Goal: Information Seeking & Learning: Check status

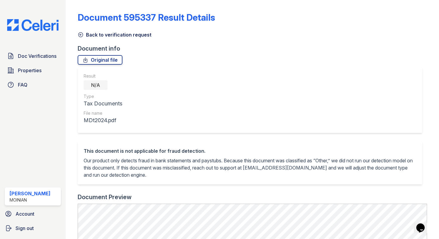
click at [81, 38] on link "Back to verification request" at bounding box center [115, 34] width 74 height 7
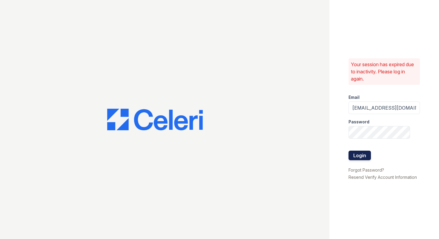
click at [357, 154] on button "Login" at bounding box center [360, 155] width 22 height 10
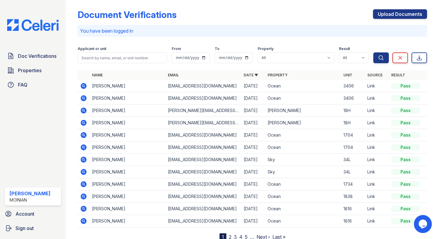
scroll to position [25, 0]
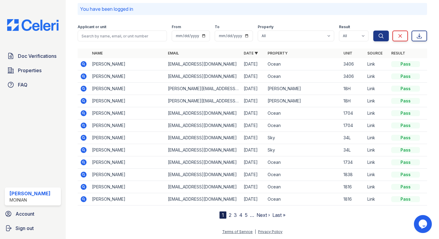
click at [84, 161] on icon at bounding box center [84, 162] width 6 height 6
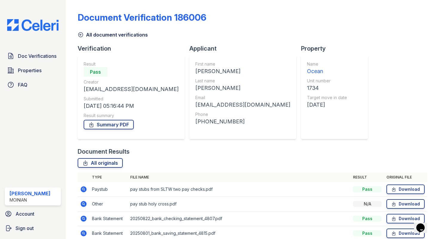
click at [81, 34] on icon at bounding box center [80, 35] width 4 height 4
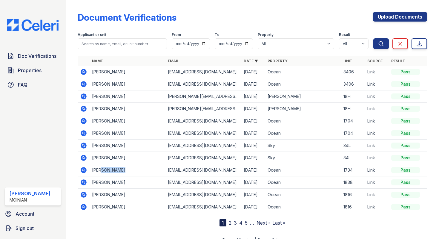
drag, startPoint x: 121, startPoint y: 170, endPoint x: 101, endPoint y: 169, distance: 19.4
click at [101, 169] on td "[PERSON_NAME]" at bounding box center [128, 170] width 76 height 12
copy td "[PERSON_NAME]"
click at [120, 41] on input "search" at bounding box center [122, 43] width 89 height 11
paste input "[PERSON_NAME]"
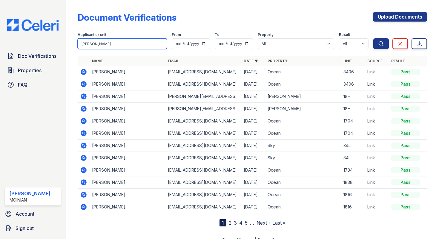
type input "[PERSON_NAME]"
click at [374, 38] on button "Search" at bounding box center [382, 43] width 16 height 11
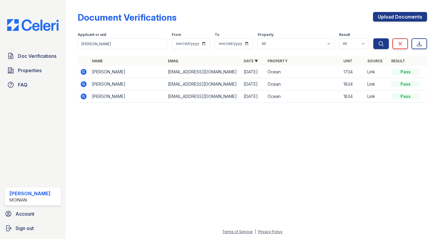
click at [84, 95] on icon at bounding box center [83, 96] width 7 height 7
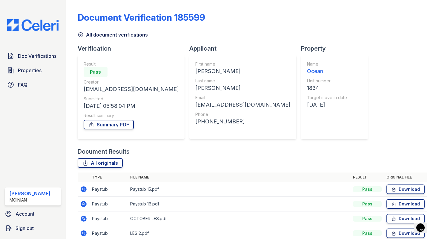
click at [80, 33] on icon at bounding box center [81, 35] width 6 height 6
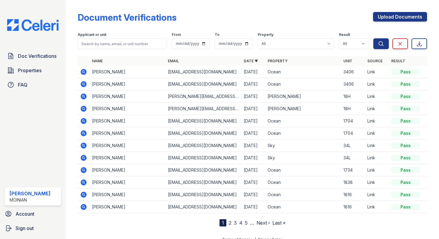
scroll to position [7, 0]
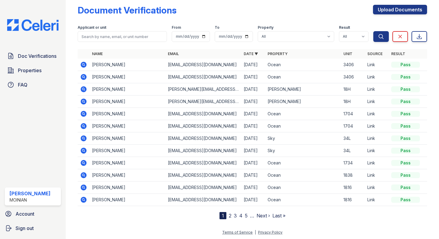
click at [83, 163] on icon at bounding box center [83, 162] width 7 height 7
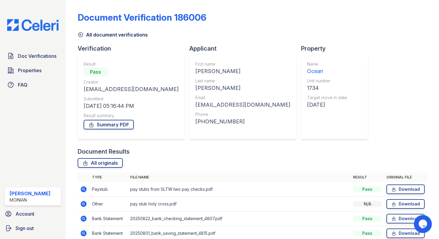
scroll to position [28, 0]
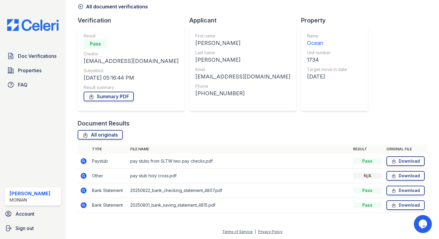
click at [84, 161] on icon at bounding box center [83, 160] width 7 height 7
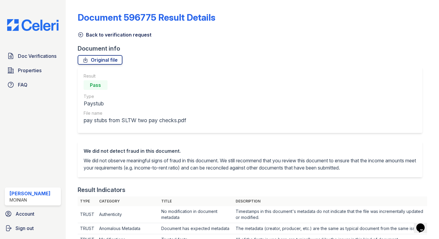
click at [80, 36] on icon at bounding box center [81, 35] width 6 height 6
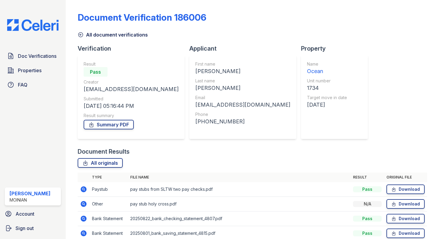
scroll to position [28, 0]
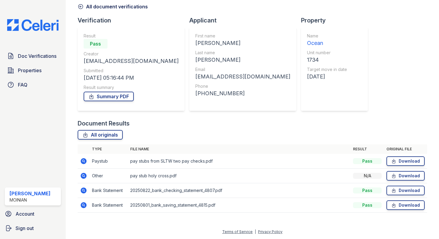
click at [84, 177] on icon at bounding box center [84, 175] width 6 height 6
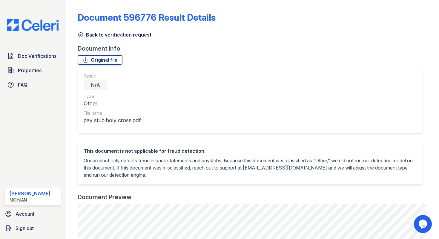
click at [79, 32] on icon at bounding box center [81, 35] width 6 height 6
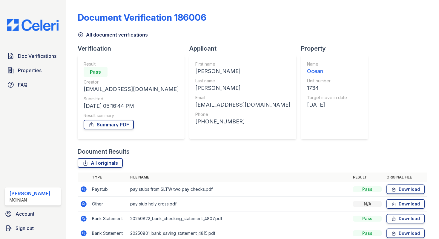
scroll to position [28, 0]
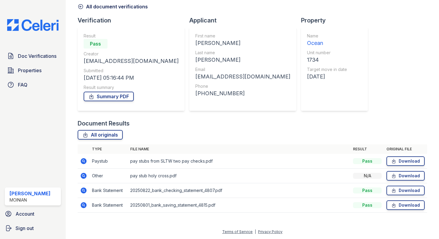
click at [84, 160] on icon at bounding box center [83, 160] width 7 height 7
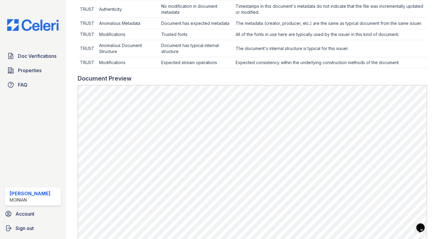
scroll to position [7, 0]
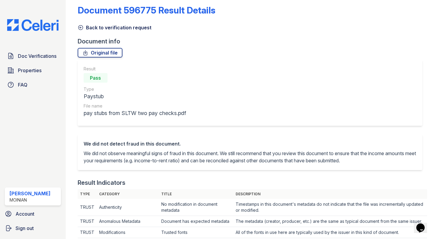
click at [80, 27] on icon at bounding box center [80, 27] width 4 height 4
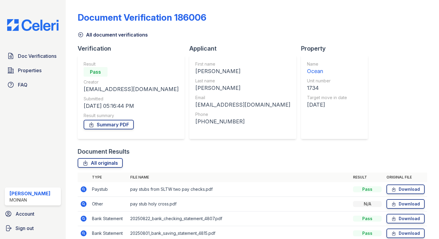
scroll to position [28, 0]
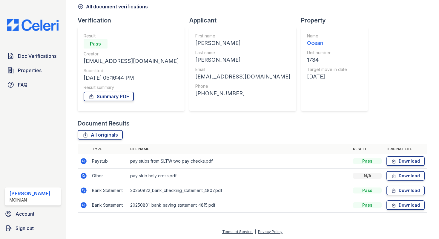
click at [85, 174] on icon at bounding box center [84, 175] width 6 height 6
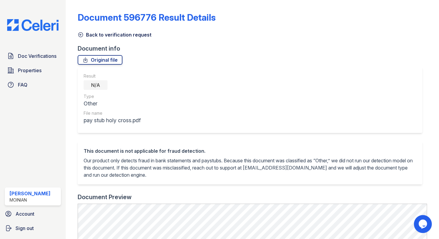
click at [78, 33] on icon at bounding box center [81, 35] width 6 height 6
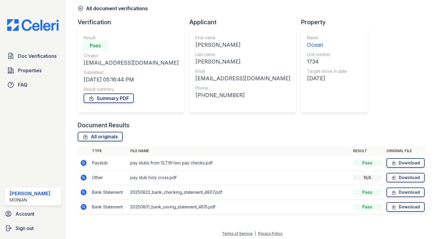
scroll to position [28, 0]
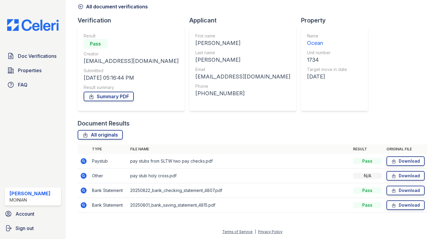
click at [83, 160] on icon at bounding box center [83, 160] width 1 height 1
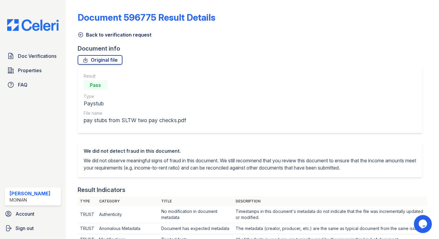
click at [81, 33] on icon at bounding box center [81, 35] width 6 height 6
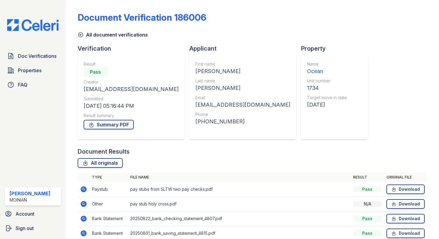
scroll to position [28, 0]
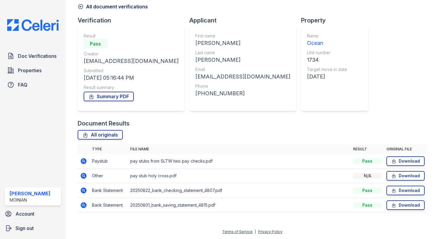
click at [81, 175] on icon at bounding box center [84, 175] width 6 height 6
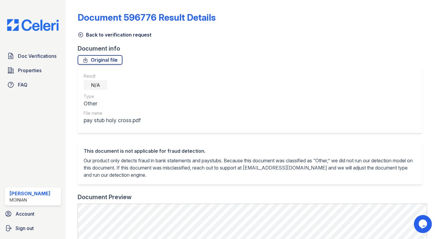
click at [83, 33] on icon at bounding box center [80, 35] width 4 height 4
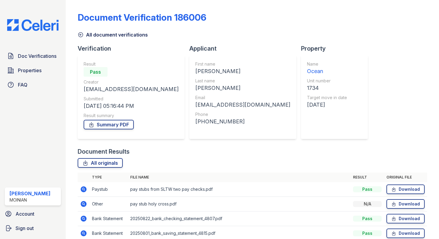
scroll to position [28, 0]
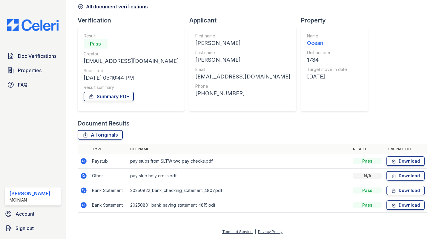
click at [86, 160] on icon at bounding box center [84, 161] width 6 height 6
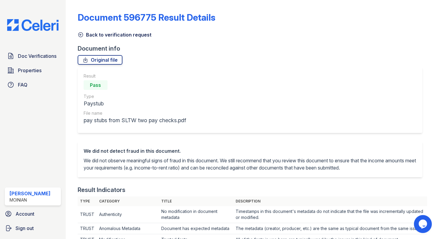
click at [80, 33] on icon at bounding box center [81, 35] width 6 height 6
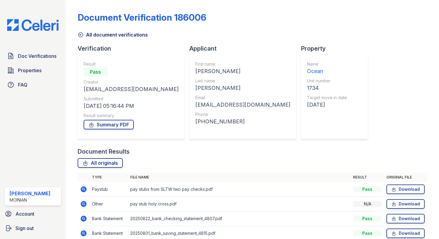
scroll to position [28, 0]
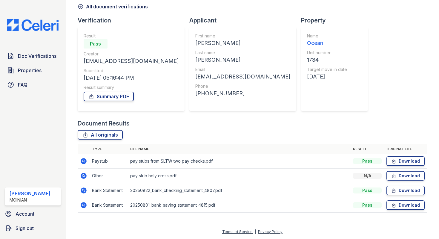
click at [84, 159] on icon at bounding box center [83, 160] width 7 height 7
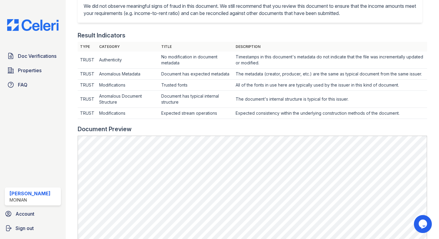
scroll to position [10, 0]
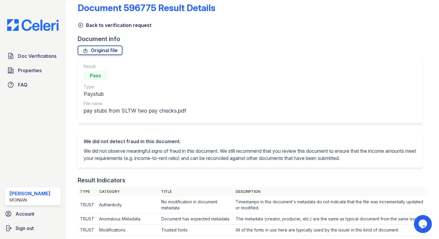
click at [78, 25] on icon at bounding box center [80, 25] width 4 height 4
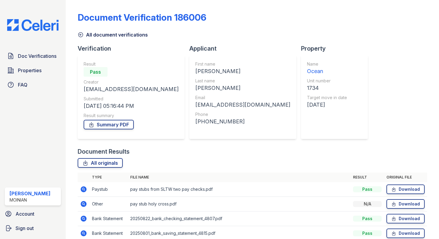
scroll to position [28, 0]
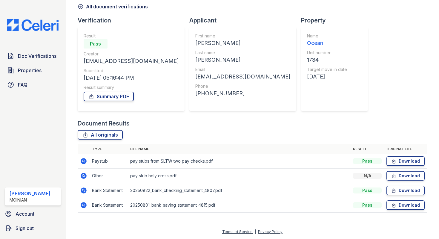
click at [83, 174] on icon at bounding box center [84, 175] width 6 height 6
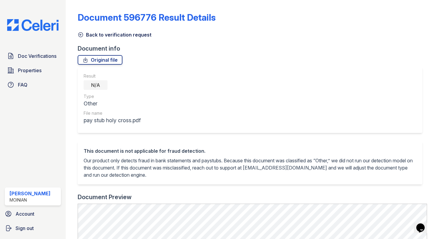
click at [82, 35] on icon at bounding box center [81, 35] width 6 height 6
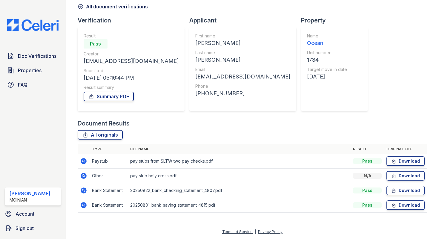
scroll to position [28, 0]
click at [83, 204] on icon at bounding box center [83, 204] width 7 height 7
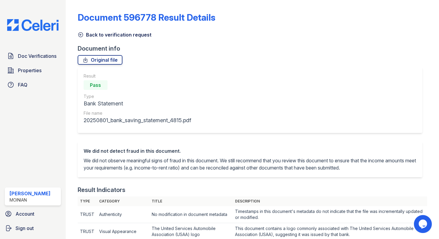
click at [80, 36] on icon at bounding box center [81, 35] width 6 height 6
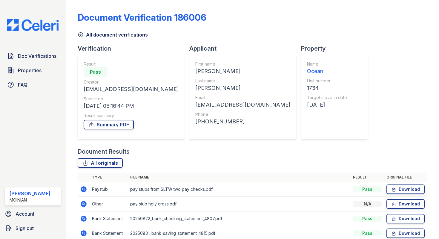
click at [81, 33] on icon at bounding box center [81, 35] width 6 height 6
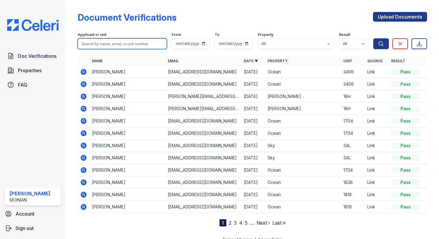
click at [109, 43] on input "search" at bounding box center [122, 43] width 89 height 11
type input "[PERSON_NAME]"
click at [374, 38] on button "Search" at bounding box center [382, 43] width 16 height 11
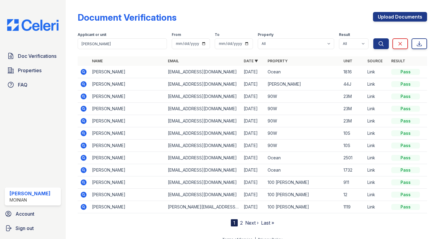
click at [83, 72] on icon at bounding box center [83, 71] width 1 height 1
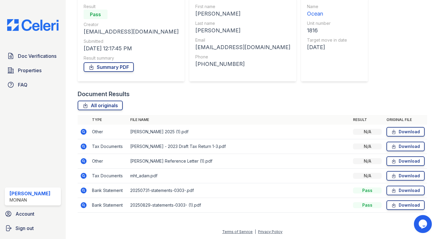
click at [84, 161] on icon at bounding box center [83, 160] width 7 height 7
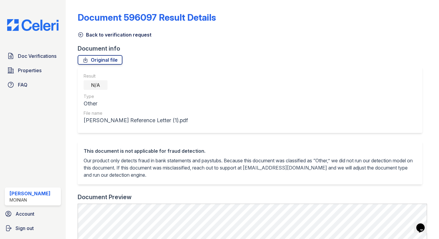
click at [80, 34] on icon at bounding box center [81, 35] width 6 height 6
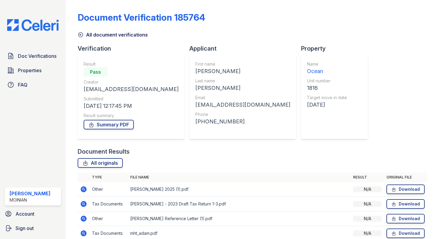
scroll to position [57, 0]
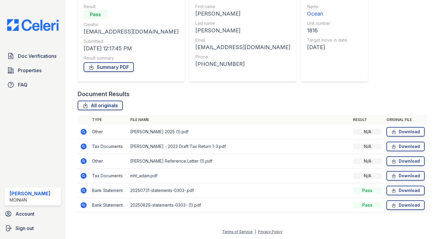
click at [85, 175] on icon at bounding box center [84, 175] width 6 height 6
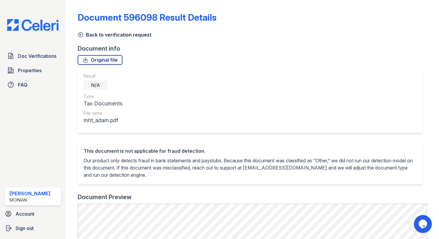
click at [80, 32] on icon at bounding box center [81, 35] width 6 height 6
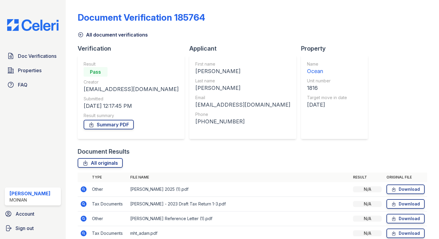
click at [82, 34] on icon at bounding box center [81, 35] width 6 height 6
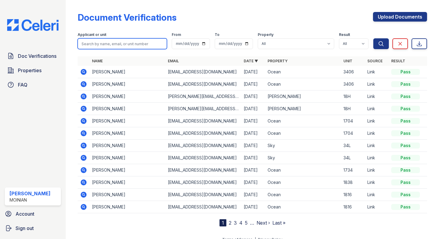
click at [121, 46] on input "search" at bounding box center [122, 43] width 89 height 11
type input "evan"
click at [374, 38] on button "Search" at bounding box center [382, 43] width 16 height 11
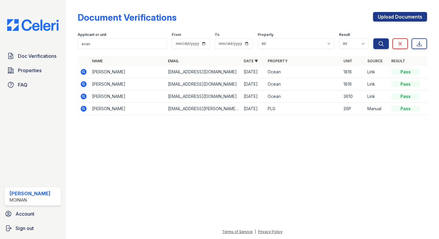
click at [83, 71] on icon at bounding box center [83, 71] width 1 height 1
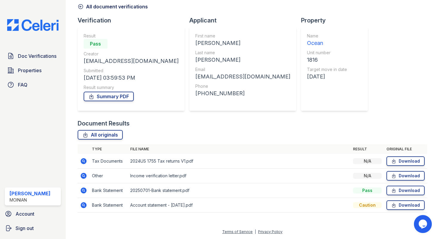
click at [83, 174] on icon at bounding box center [83, 175] width 7 height 7
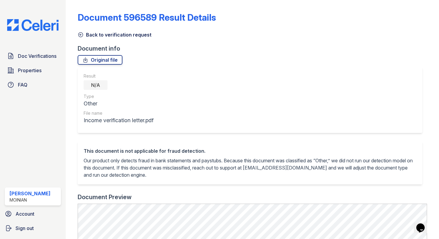
click at [80, 34] on icon at bounding box center [81, 35] width 6 height 6
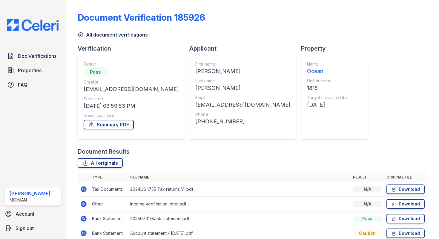
scroll to position [28, 0]
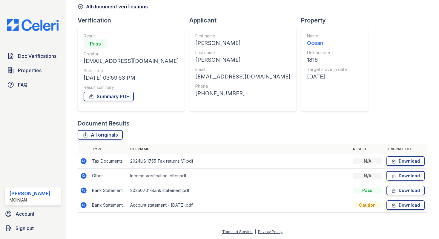
click at [82, 161] on icon at bounding box center [83, 160] width 7 height 7
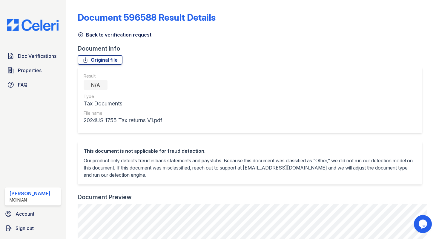
click at [80, 34] on icon at bounding box center [80, 35] width 4 height 4
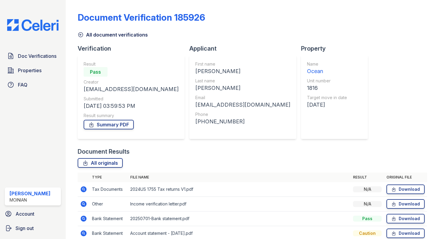
scroll to position [28, 0]
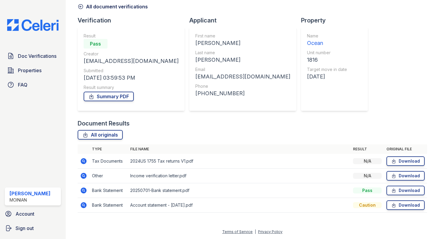
click at [85, 207] on icon at bounding box center [84, 205] width 6 height 6
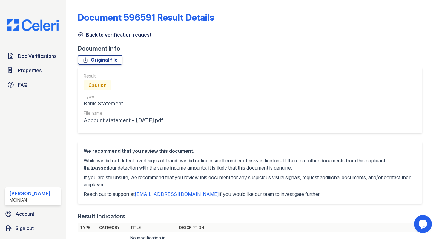
click at [81, 35] on icon at bounding box center [81, 35] width 6 height 6
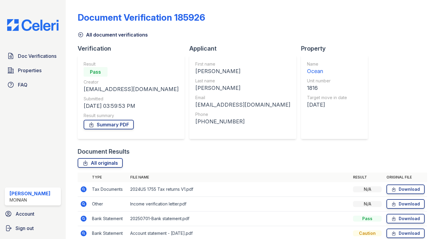
scroll to position [28, 0]
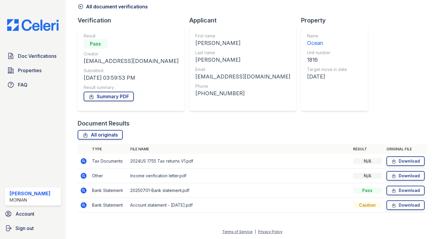
click at [83, 191] on icon at bounding box center [83, 190] width 7 height 7
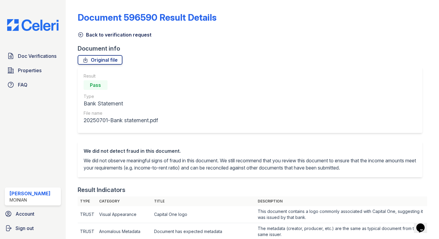
click at [79, 34] on icon at bounding box center [81, 35] width 6 height 6
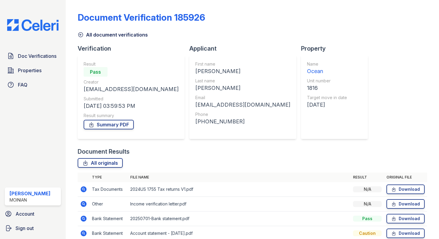
click at [80, 36] on icon at bounding box center [80, 35] width 4 height 4
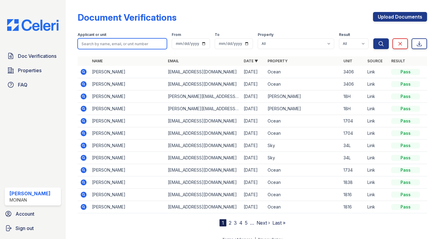
click at [120, 43] on input "search" at bounding box center [122, 43] width 89 height 11
type input "evan"
click at [374, 38] on button "Search" at bounding box center [382, 43] width 16 height 11
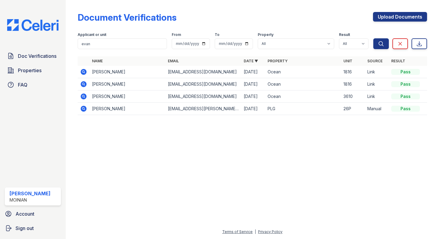
click at [83, 83] on icon at bounding box center [83, 83] width 1 height 1
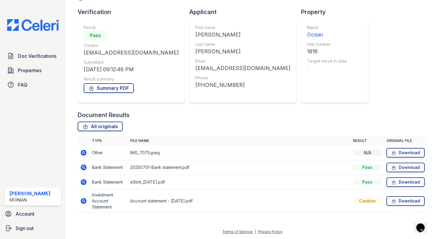
click at [84, 153] on icon at bounding box center [83, 152] width 7 height 7
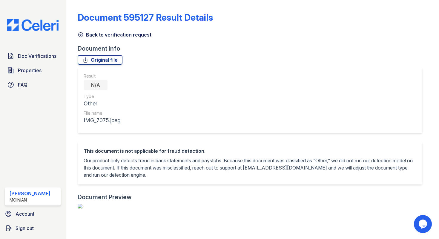
click at [81, 34] on icon at bounding box center [81, 35] width 6 height 6
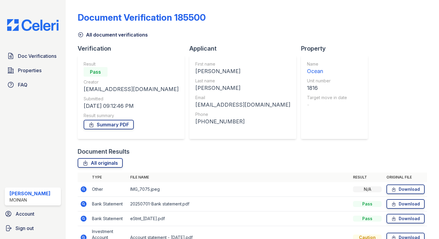
scroll to position [36, 0]
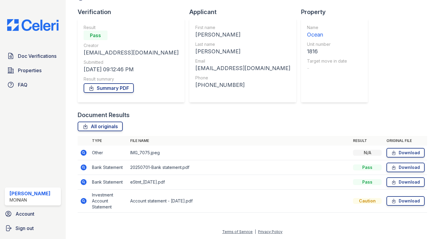
click at [83, 181] on icon at bounding box center [83, 181] width 1 height 1
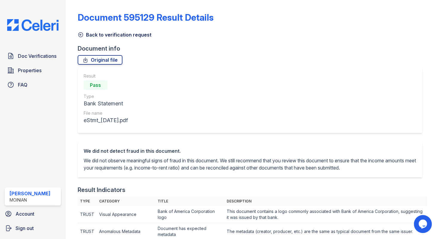
click at [80, 32] on icon at bounding box center [81, 35] width 6 height 6
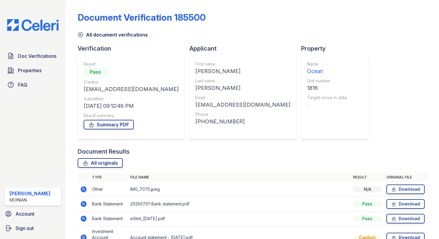
click at [81, 34] on icon at bounding box center [81, 35] width 6 height 6
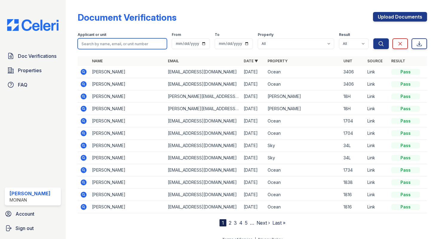
click at [114, 42] on input "search" at bounding box center [122, 43] width 89 height 11
type input "adam h"
click at [374, 38] on button "Search" at bounding box center [382, 43] width 16 height 11
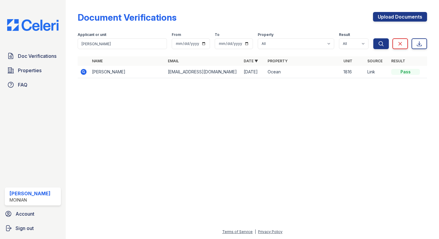
click at [83, 74] on icon at bounding box center [84, 72] width 6 height 6
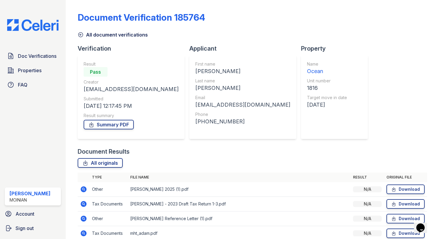
scroll to position [57, 0]
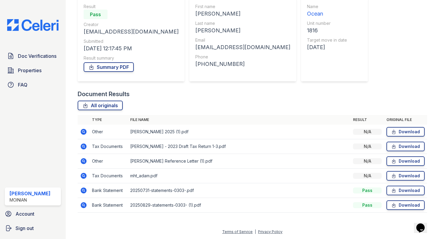
click at [83, 176] on icon at bounding box center [83, 175] width 7 height 7
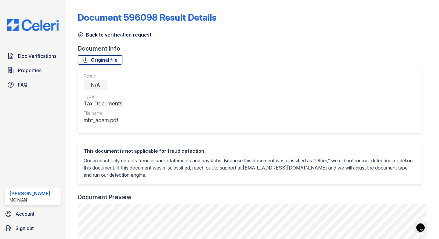
click at [79, 34] on icon at bounding box center [81, 35] width 6 height 6
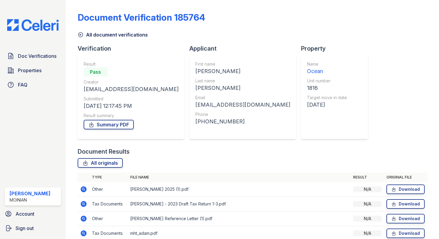
scroll to position [57, 0]
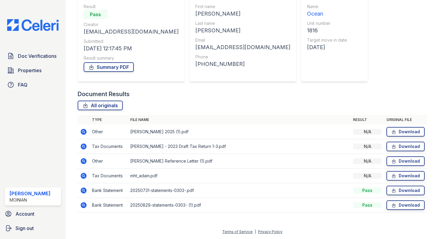
click at [84, 204] on icon at bounding box center [83, 204] width 7 height 7
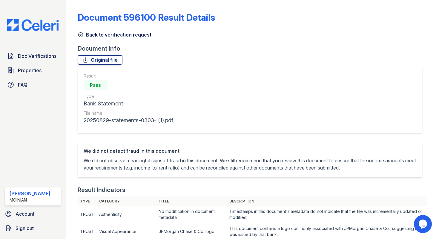
click at [79, 31] on link "Back to verification request" at bounding box center [115, 34] width 74 height 7
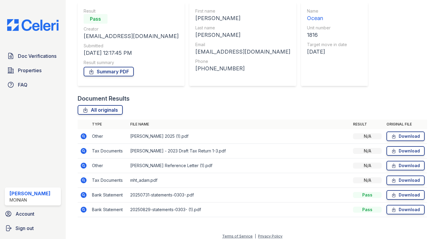
scroll to position [57, 0]
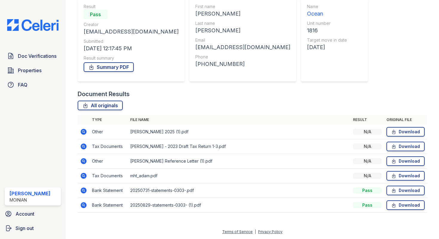
click at [84, 130] on icon at bounding box center [83, 131] width 7 height 7
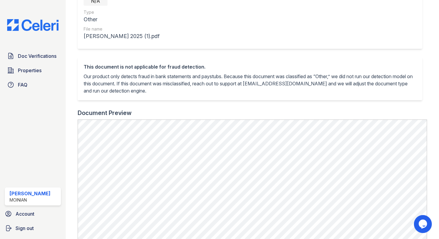
scroll to position [1, 0]
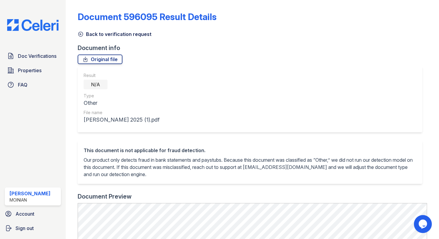
click at [82, 33] on icon at bounding box center [81, 34] width 6 height 6
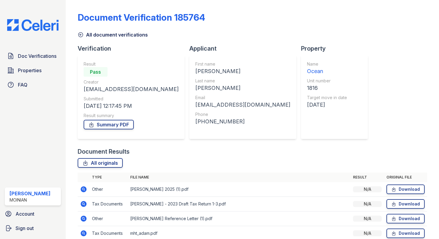
click at [82, 33] on icon at bounding box center [81, 35] width 6 height 6
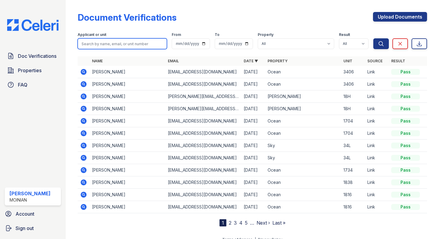
click at [117, 45] on input "search" at bounding box center [122, 43] width 89 height 11
type input "[PERSON_NAME]"
click at [374, 38] on button "Search" at bounding box center [382, 43] width 16 height 11
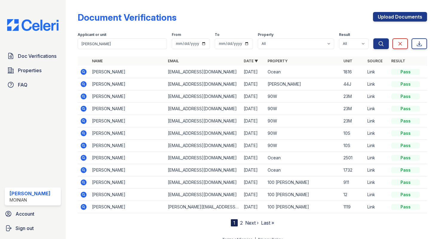
click at [83, 70] on icon at bounding box center [84, 72] width 6 height 6
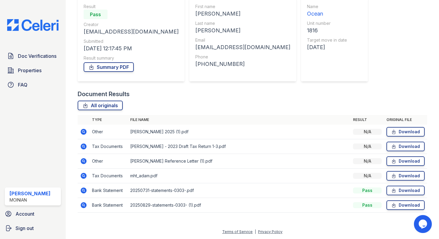
click at [82, 190] on icon at bounding box center [83, 190] width 7 height 7
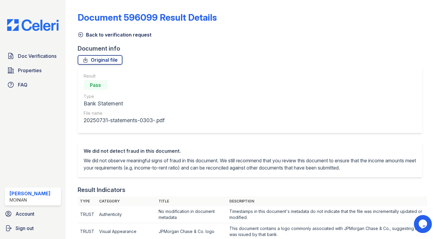
click at [80, 34] on icon at bounding box center [81, 35] width 6 height 6
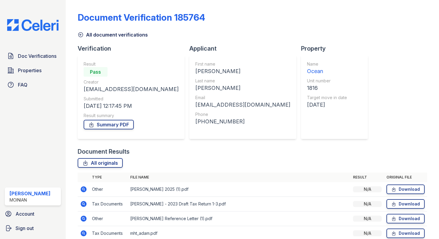
click at [80, 36] on icon at bounding box center [81, 35] width 6 height 6
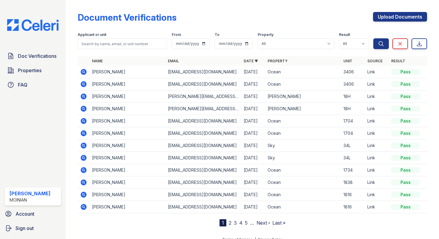
click at [87, 195] on icon at bounding box center [83, 194] width 7 height 7
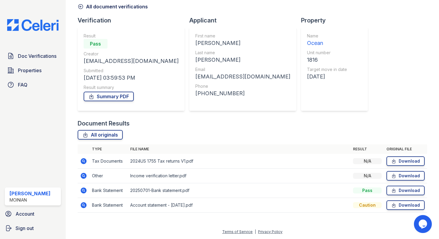
click at [85, 176] on icon at bounding box center [84, 175] width 6 height 6
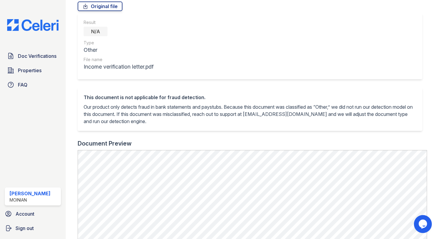
scroll to position [33, 0]
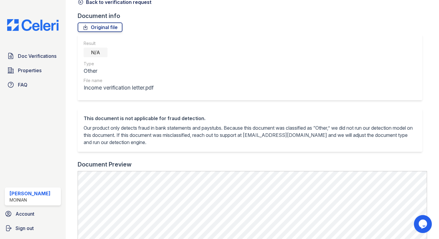
click at [80, 4] on icon at bounding box center [80, 2] width 4 height 4
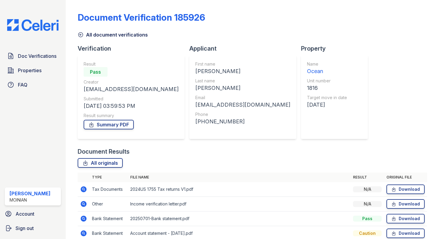
scroll to position [28, 0]
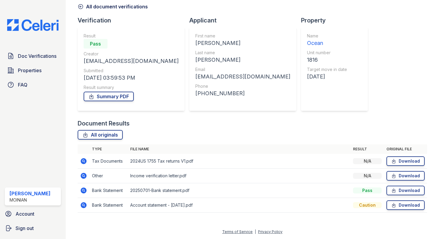
click at [83, 205] on icon at bounding box center [83, 204] width 7 height 7
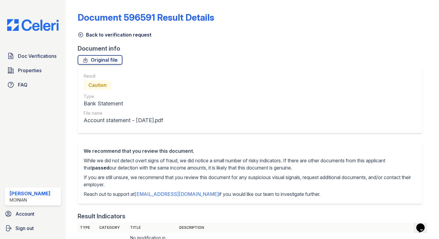
click at [79, 34] on icon at bounding box center [81, 35] width 6 height 6
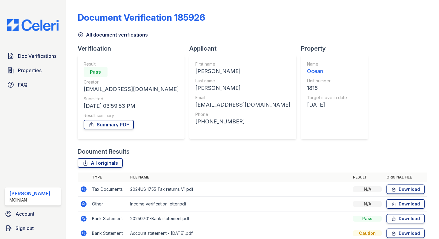
scroll to position [28, 0]
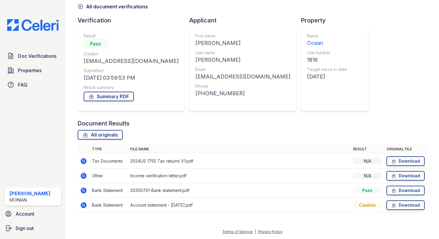
click at [83, 162] on icon at bounding box center [84, 161] width 6 height 6
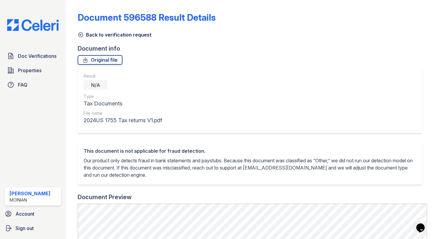
click at [80, 35] on icon at bounding box center [80, 35] width 4 height 4
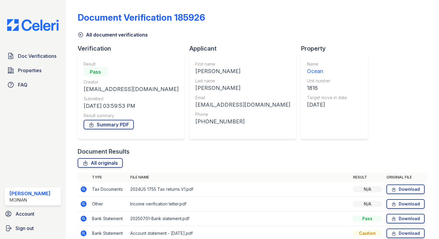
click at [80, 35] on icon at bounding box center [80, 35] width 4 height 4
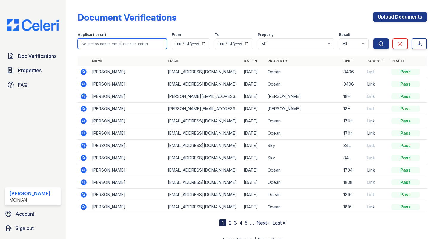
click at [97, 42] on input "search" at bounding box center [122, 43] width 89 height 11
type input "evan"
click at [374, 38] on button "Search" at bounding box center [382, 43] width 16 height 11
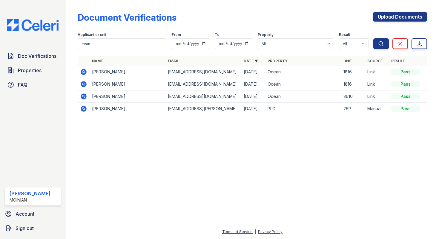
click at [86, 83] on icon at bounding box center [84, 84] width 6 height 6
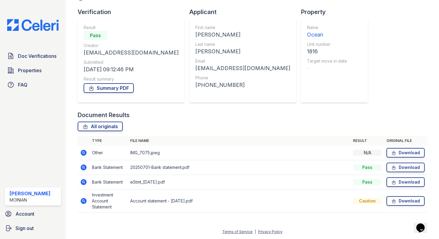
click at [84, 152] on icon at bounding box center [84, 152] width 6 height 6
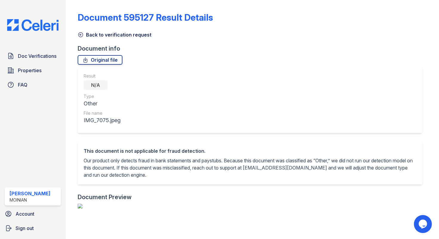
click at [81, 34] on icon at bounding box center [81, 35] width 6 height 6
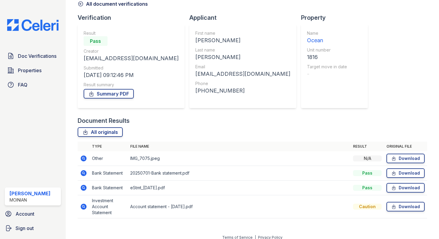
scroll to position [36, 0]
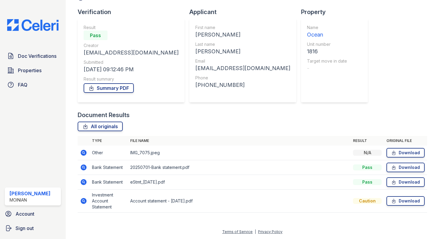
click at [84, 168] on icon at bounding box center [83, 167] width 7 height 7
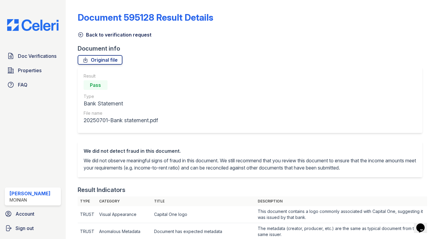
click at [82, 34] on icon at bounding box center [81, 35] width 6 height 6
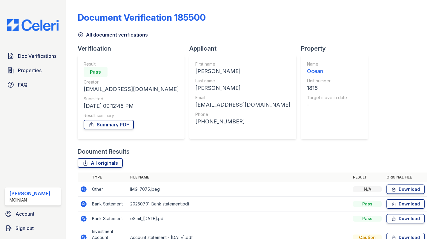
click at [82, 34] on icon at bounding box center [81, 35] width 6 height 6
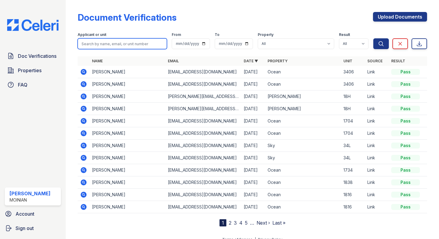
click at [90, 39] on input "search" at bounding box center [122, 43] width 89 height 11
type input "victor"
click at [374, 38] on button "Search" at bounding box center [382, 43] width 16 height 11
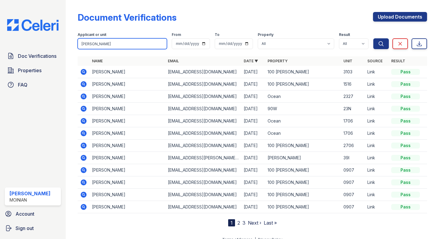
drag, startPoint x: 116, startPoint y: 44, endPoint x: 54, endPoint y: 43, distance: 61.9
click at [54, 44] on div "Doc Verifications Properties FAQ Shiv Babani Moinian Account Sign out Document …" at bounding box center [219, 119] width 439 height 239
click at [374, 38] on button "Search" at bounding box center [382, 43] width 16 height 11
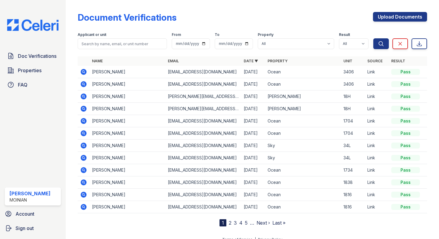
click at [230, 223] on link "2" at bounding box center [230, 222] width 3 height 6
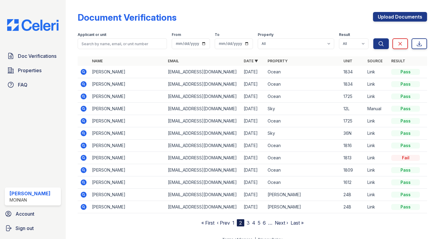
click at [84, 84] on icon at bounding box center [83, 83] width 1 height 1
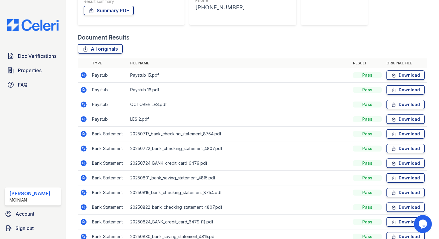
scroll to position [118, 0]
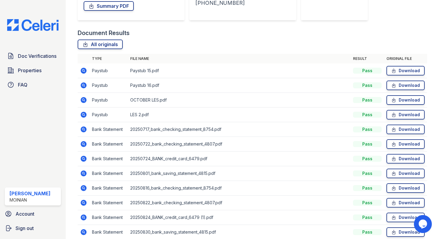
click at [85, 86] on icon at bounding box center [83, 85] width 7 height 7
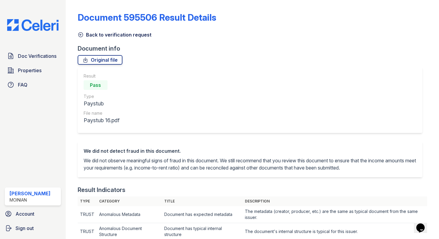
click at [80, 36] on icon at bounding box center [81, 35] width 6 height 6
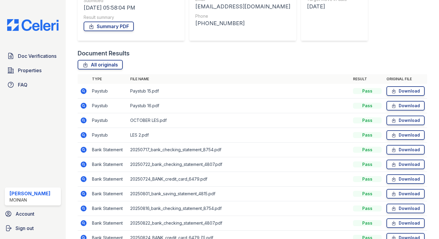
scroll to position [117, 0]
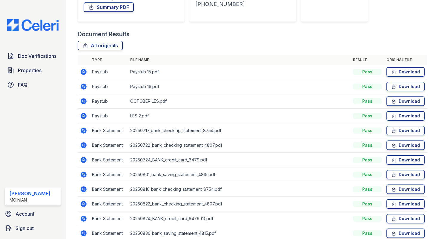
click at [81, 115] on icon at bounding box center [84, 116] width 6 height 6
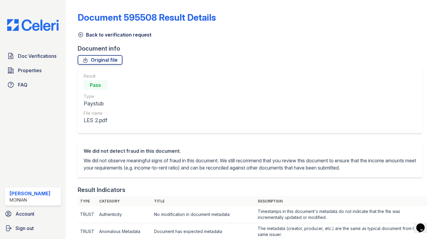
click at [79, 34] on icon at bounding box center [81, 35] width 6 height 6
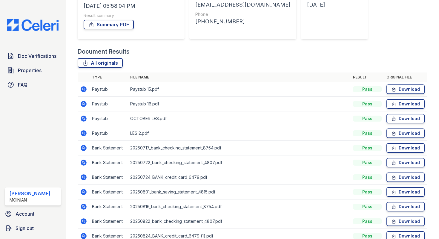
scroll to position [100, 0]
click at [86, 118] on icon at bounding box center [84, 118] width 6 height 6
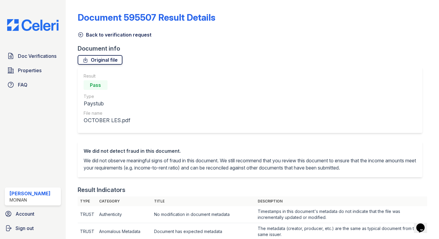
click at [113, 58] on link "Original file" at bounding box center [100, 60] width 45 height 10
click at [83, 33] on icon at bounding box center [81, 35] width 6 height 6
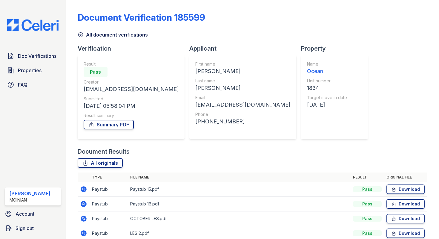
scroll to position [65, 0]
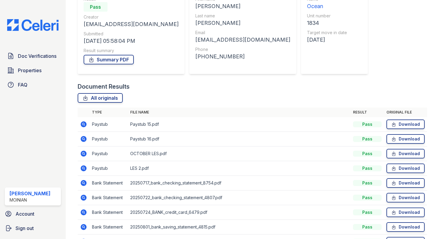
click at [84, 123] on icon at bounding box center [83, 123] width 7 height 7
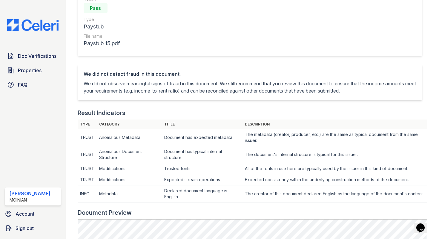
scroll to position [26, 0]
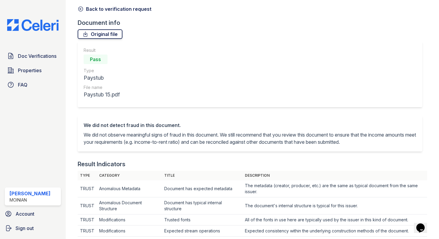
click at [115, 34] on link "Original file" at bounding box center [100, 34] width 45 height 10
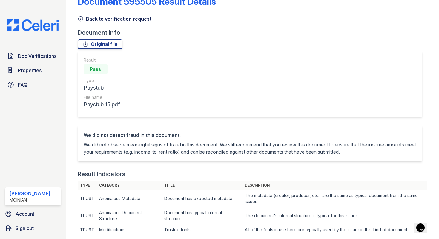
scroll to position [0, 0]
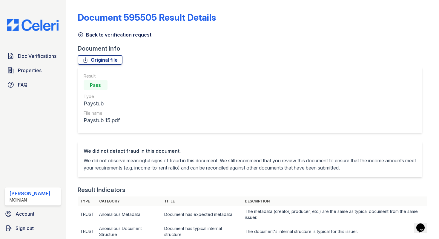
click at [80, 34] on icon at bounding box center [80, 35] width 4 height 4
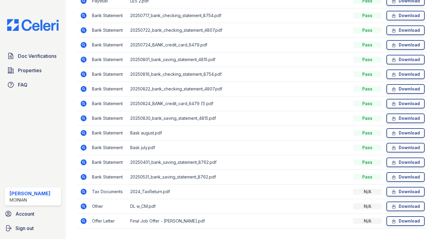
scroll to position [248, 0]
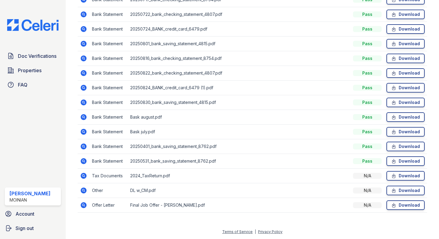
click at [84, 204] on icon at bounding box center [83, 204] width 7 height 7
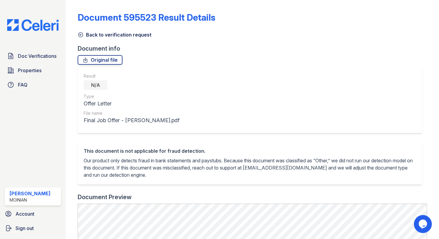
click at [82, 36] on icon at bounding box center [81, 35] width 6 height 6
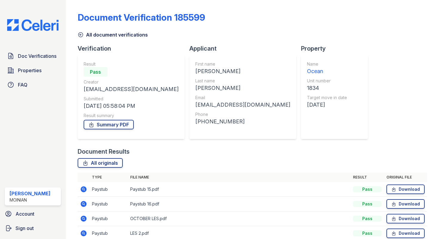
click at [81, 37] on icon at bounding box center [80, 35] width 4 height 4
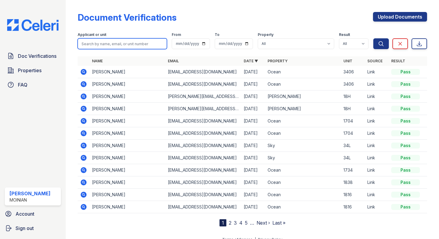
click at [103, 44] on input "search" at bounding box center [122, 43] width 89 height 11
click at [84, 168] on icon at bounding box center [84, 170] width 6 height 6
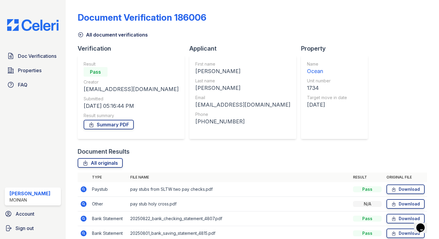
scroll to position [28, 0]
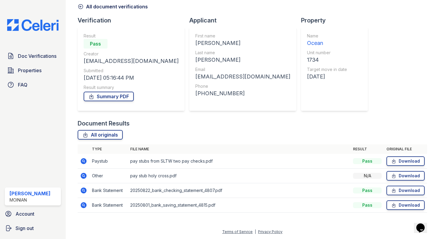
click at [83, 175] on icon at bounding box center [83, 174] width 1 height 1
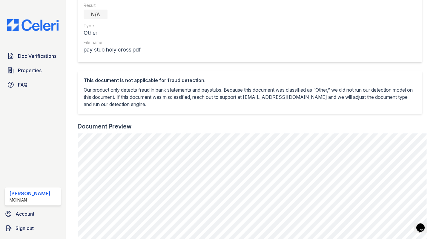
scroll to position [8, 0]
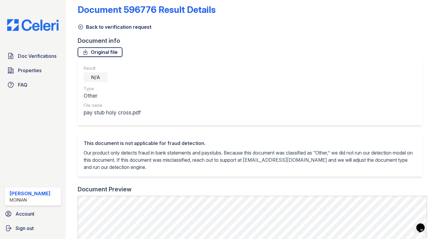
click at [114, 51] on link "Original file" at bounding box center [100, 52] width 45 height 10
click at [81, 27] on icon at bounding box center [81, 27] width 6 height 6
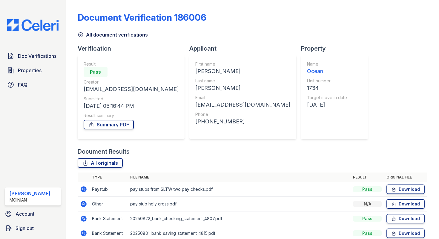
click at [81, 35] on icon at bounding box center [81, 35] width 6 height 6
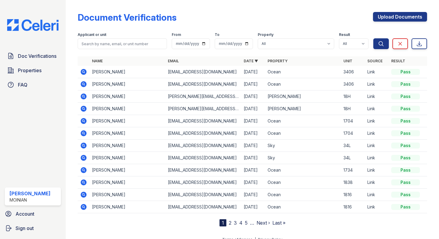
click at [230, 222] on link "2" at bounding box center [230, 222] width 3 height 6
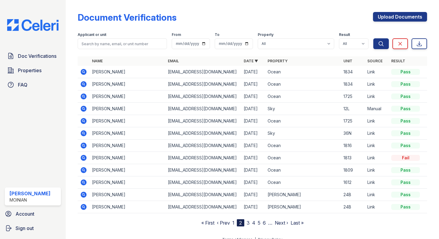
click at [84, 84] on icon at bounding box center [84, 84] width 6 height 6
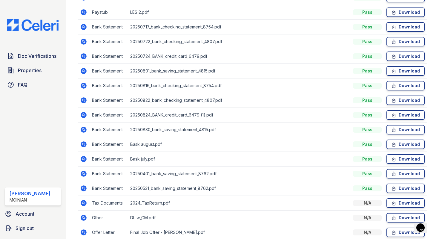
scroll to position [248, 0]
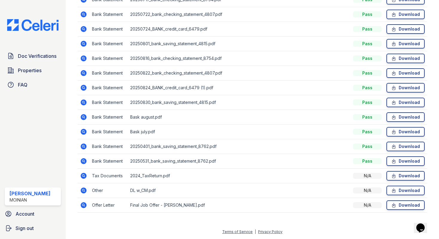
click at [82, 204] on icon at bounding box center [83, 204] width 7 height 7
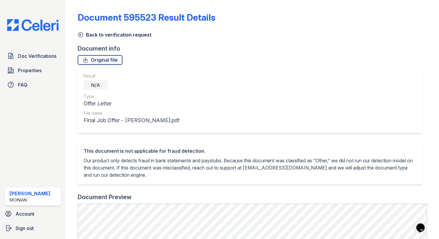
click at [82, 33] on icon at bounding box center [81, 35] width 6 height 6
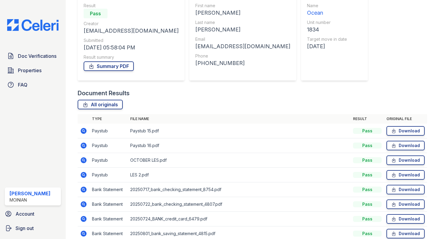
scroll to position [59, 0]
click at [85, 159] on icon at bounding box center [84, 159] width 6 height 6
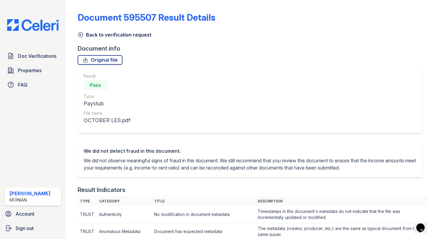
click at [82, 32] on icon at bounding box center [81, 35] width 6 height 6
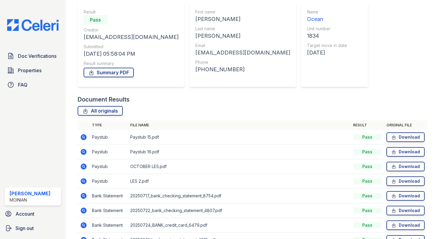
scroll to position [53, 0]
click at [83, 181] on icon at bounding box center [83, 180] width 7 height 7
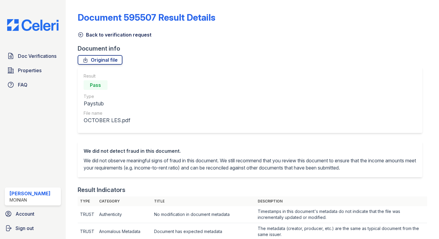
click at [82, 33] on icon at bounding box center [81, 35] width 6 height 6
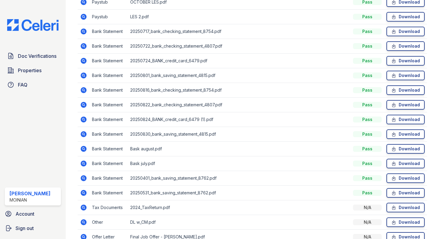
scroll to position [248, 0]
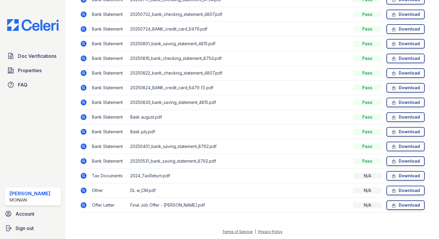
click at [83, 203] on icon at bounding box center [84, 205] width 6 height 6
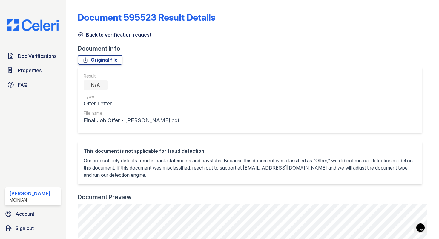
click at [78, 34] on icon at bounding box center [81, 35] width 6 height 6
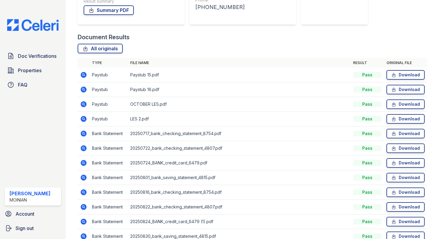
scroll to position [115, 0]
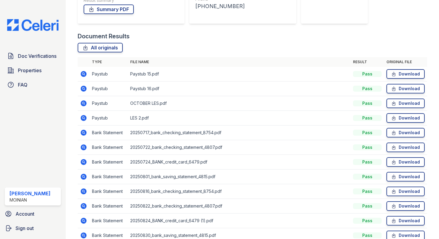
click at [84, 134] on icon at bounding box center [84, 132] width 6 height 6
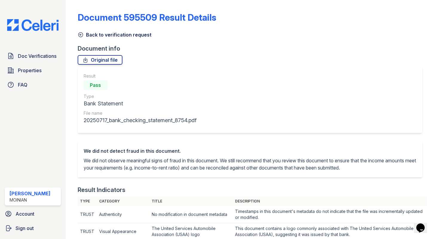
click at [79, 34] on icon at bounding box center [81, 35] width 6 height 6
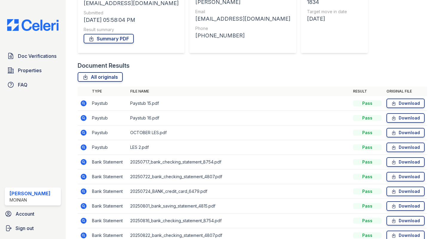
scroll to position [87, 0]
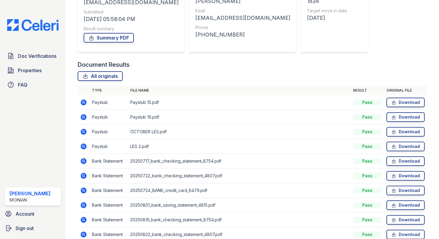
click at [84, 175] on icon at bounding box center [83, 174] width 1 height 1
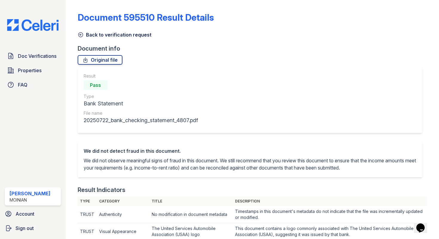
click at [82, 36] on icon at bounding box center [80, 35] width 4 height 4
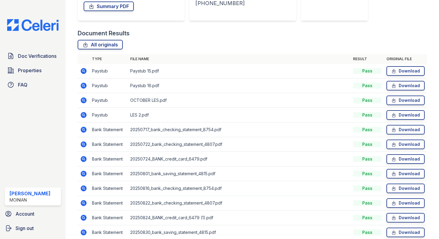
scroll to position [120, 0]
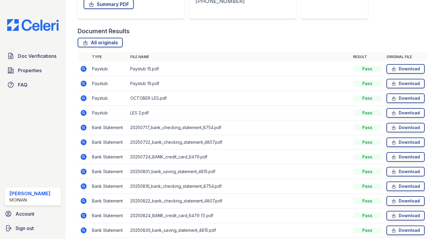
click at [84, 156] on icon at bounding box center [83, 156] width 7 height 7
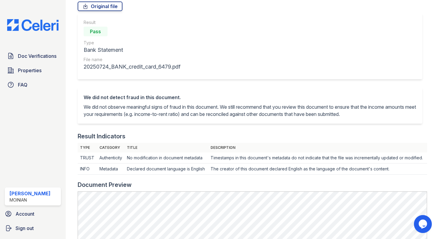
scroll to position [32, 0]
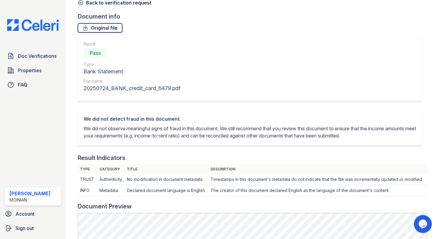
click at [93, 29] on link "Original file" at bounding box center [100, 28] width 45 height 10
click at [79, 7] on div "Document 595511 Result Details Back to verification request Document info Origi…" at bounding box center [253, 210] width 350 height 481
click at [81, 4] on icon at bounding box center [81, 3] width 6 height 6
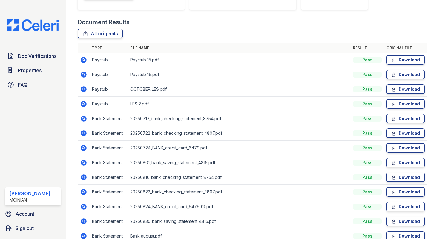
scroll to position [129, 0]
click at [83, 162] on icon at bounding box center [83, 161] width 7 height 7
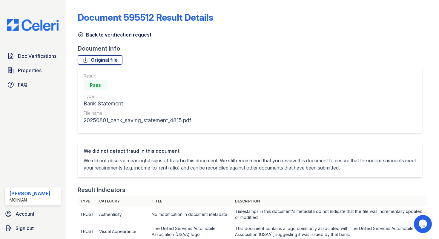
click at [79, 33] on icon at bounding box center [80, 35] width 4 height 4
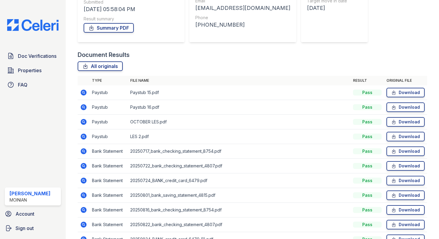
scroll to position [213, 0]
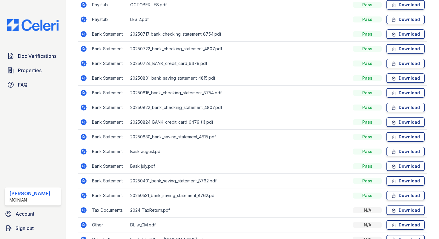
click at [83, 137] on icon at bounding box center [83, 136] width 7 height 7
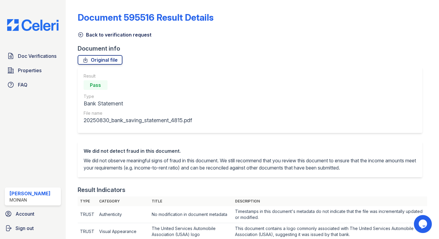
click at [79, 34] on icon at bounding box center [81, 35] width 6 height 6
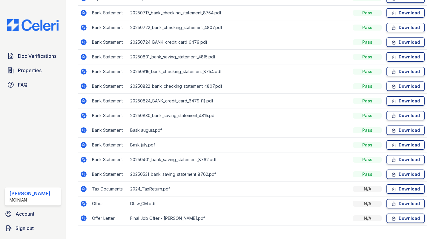
scroll to position [203, 0]
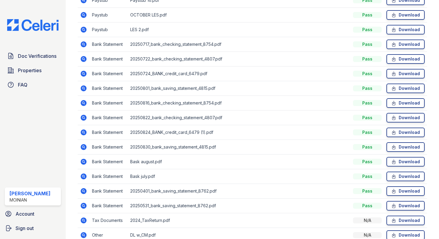
click at [85, 145] on icon at bounding box center [84, 147] width 6 height 6
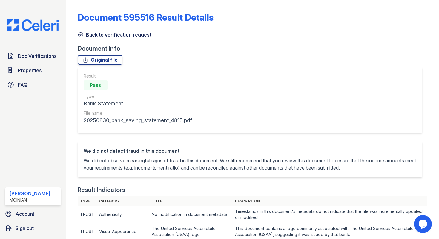
click at [80, 36] on icon at bounding box center [80, 35] width 4 height 4
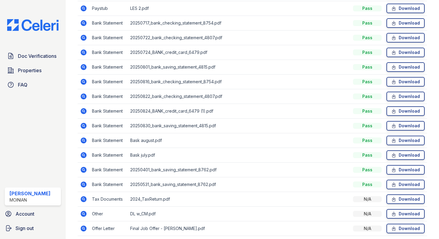
scroll to position [218, 0]
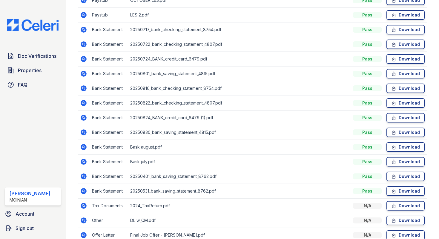
click at [82, 89] on icon at bounding box center [84, 88] width 6 height 6
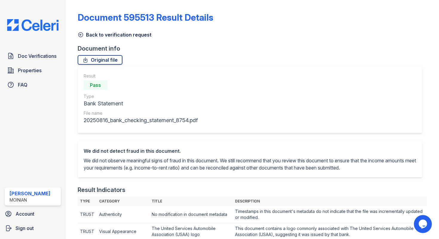
click at [82, 34] on icon at bounding box center [81, 35] width 6 height 6
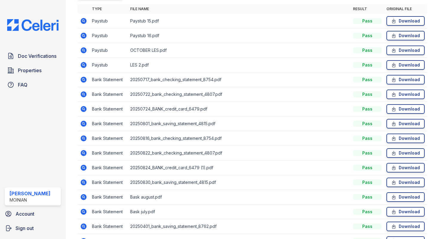
scroll to position [190, 0]
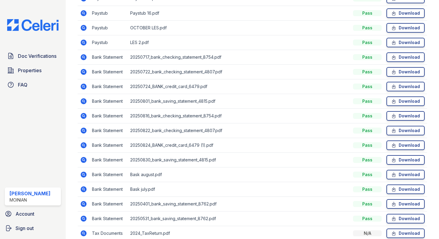
click at [83, 129] on icon at bounding box center [83, 129] width 1 height 1
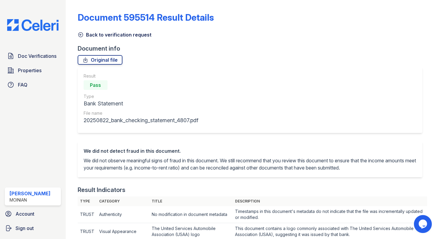
click at [81, 36] on icon at bounding box center [81, 35] width 6 height 6
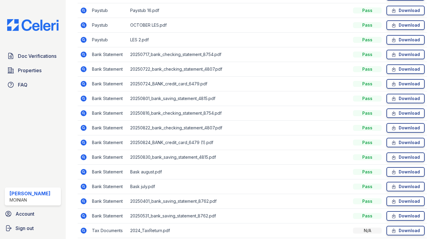
scroll to position [193, 0]
click at [82, 155] on icon at bounding box center [84, 157] width 6 height 6
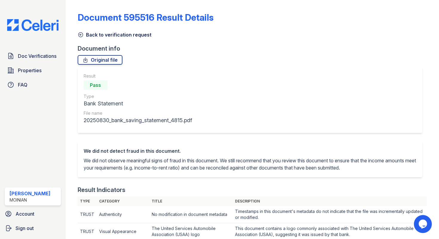
click at [80, 35] on icon at bounding box center [80, 35] width 4 height 4
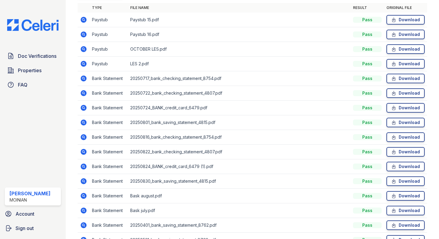
scroll to position [169, 0]
click at [85, 137] on icon at bounding box center [84, 137] width 6 height 6
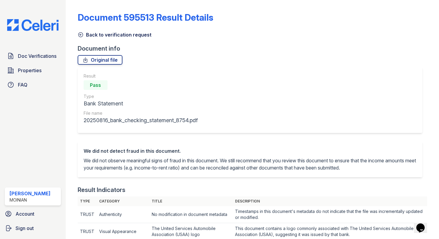
click at [82, 34] on icon at bounding box center [81, 35] width 6 height 6
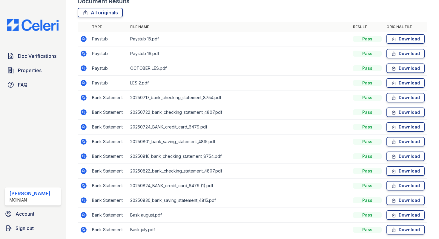
scroll to position [171, 0]
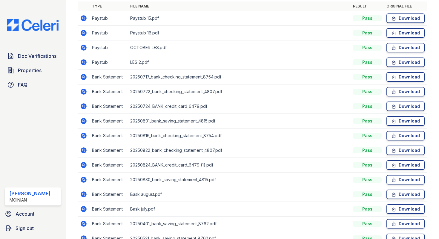
click at [82, 164] on icon at bounding box center [83, 164] width 7 height 7
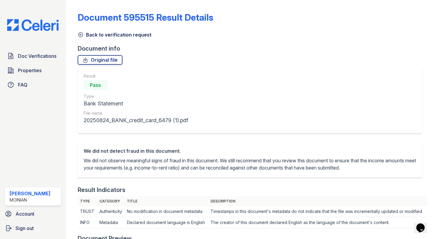
click at [79, 34] on icon at bounding box center [80, 35] width 4 height 4
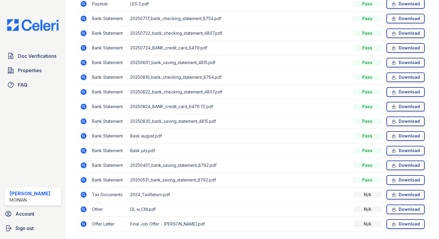
scroll to position [248, 0]
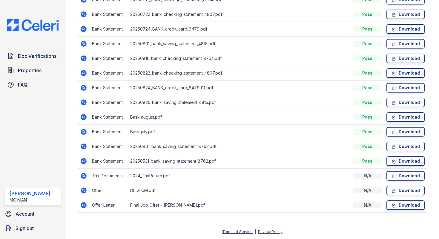
click at [84, 116] on icon at bounding box center [83, 116] width 1 height 1
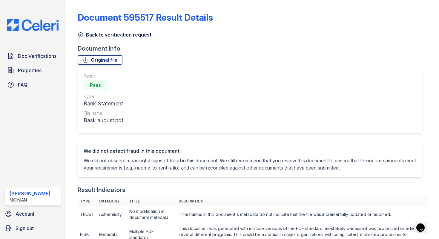
click at [80, 38] on link "Back to verification request" at bounding box center [115, 34] width 74 height 7
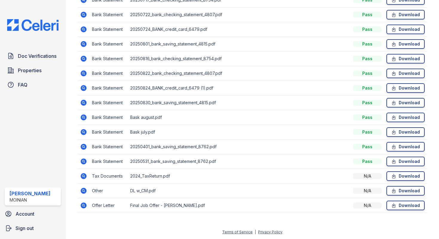
scroll to position [248, 0]
click at [84, 161] on icon at bounding box center [83, 160] width 7 height 7
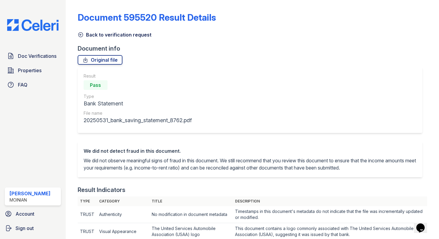
click at [80, 30] on div "Back to verification request" at bounding box center [253, 33] width 350 height 11
click at [83, 34] on icon at bounding box center [80, 35] width 4 height 4
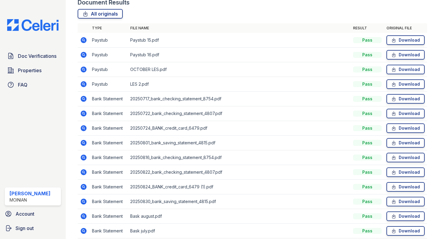
scroll to position [149, 0]
click at [85, 158] on icon at bounding box center [83, 156] width 7 height 7
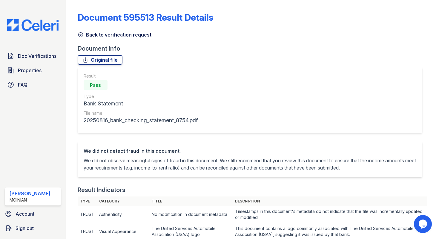
click at [82, 37] on icon at bounding box center [81, 35] width 6 height 6
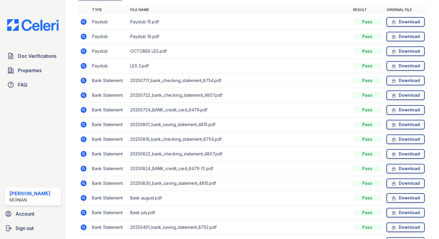
scroll to position [167, 0]
click at [83, 155] on icon at bounding box center [84, 154] width 6 height 6
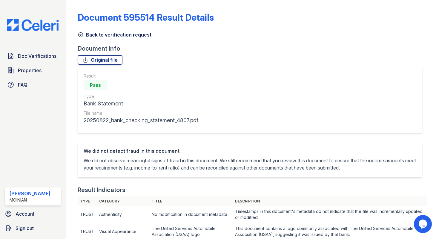
click at [79, 36] on icon at bounding box center [81, 35] width 6 height 6
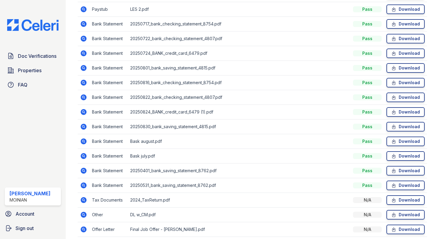
scroll to position [248, 0]
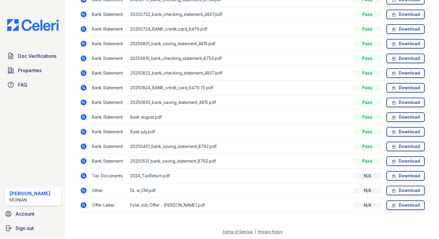
click at [85, 174] on icon at bounding box center [84, 175] width 6 height 6
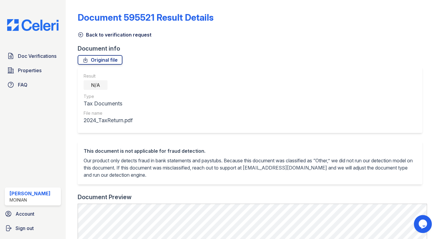
click at [82, 36] on icon at bounding box center [80, 35] width 4 height 4
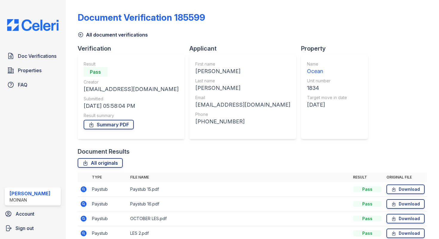
click at [79, 33] on icon at bounding box center [81, 35] width 6 height 6
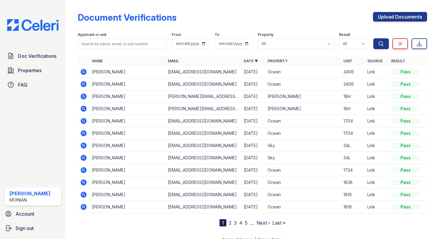
click at [79, 169] on td at bounding box center [84, 170] width 12 height 12
click at [85, 170] on icon at bounding box center [84, 170] width 6 height 6
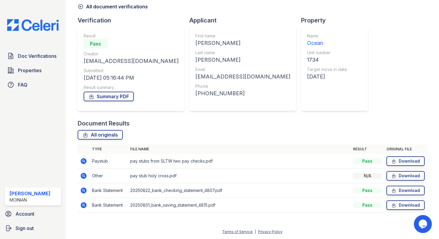
click at [82, 188] on icon at bounding box center [84, 190] width 6 height 6
